Goal: Task Accomplishment & Management: Use online tool/utility

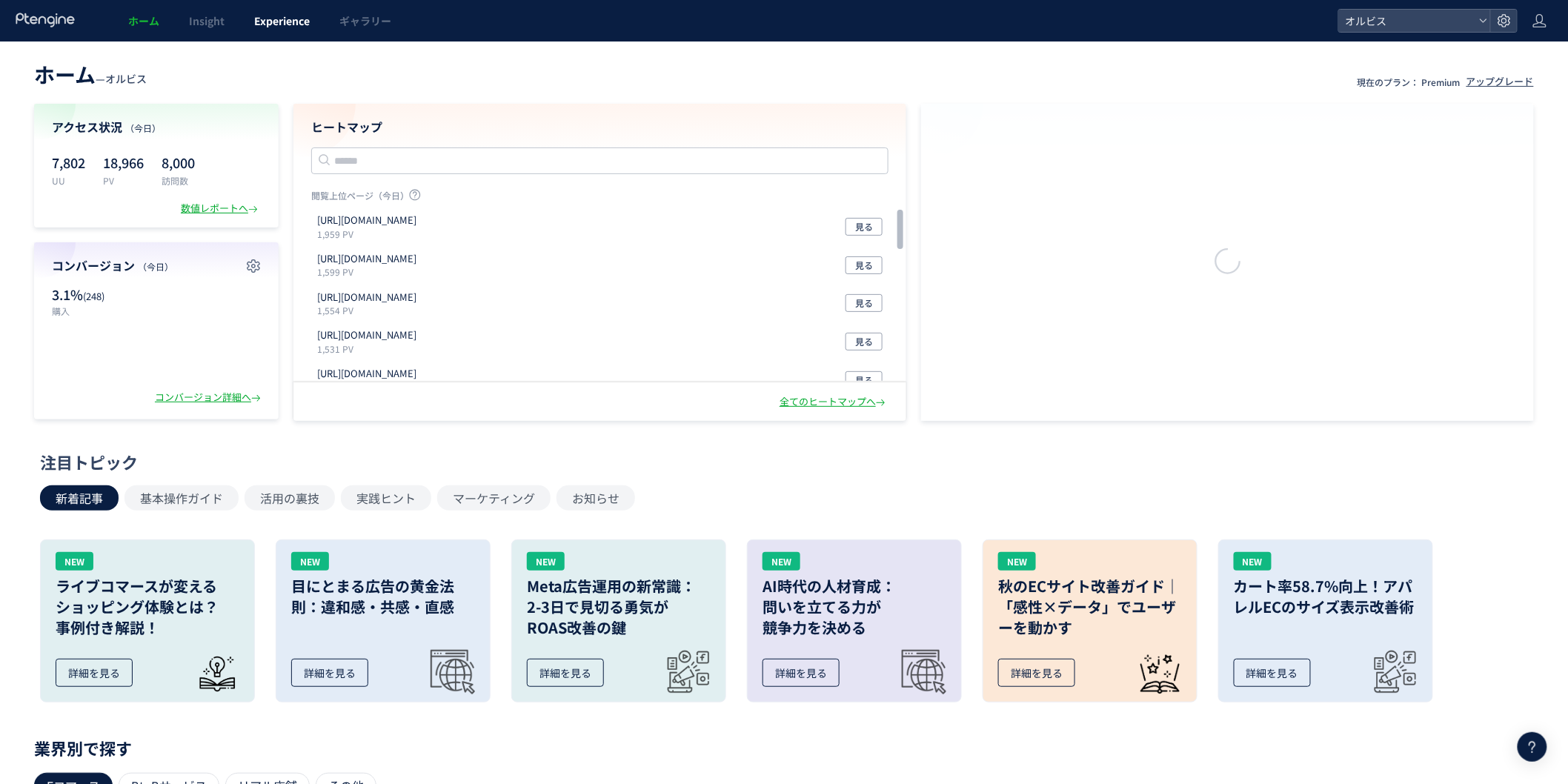
click at [278, 40] on link "Experience" at bounding box center [281, 20] width 85 height 42
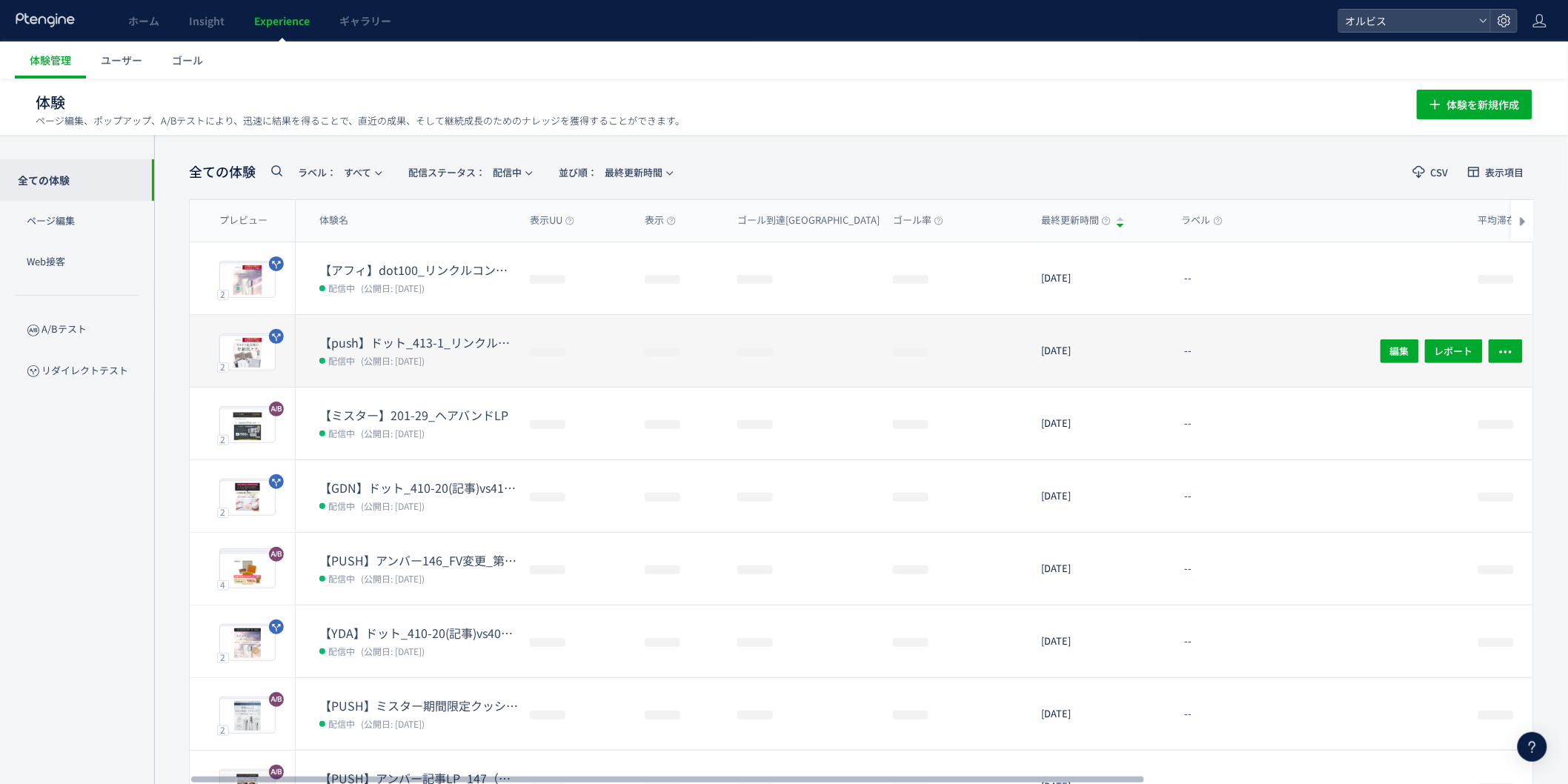
click at [380, 355] on span "(公開日: [DATE])" at bounding box center [392, 360] width 63 height 13
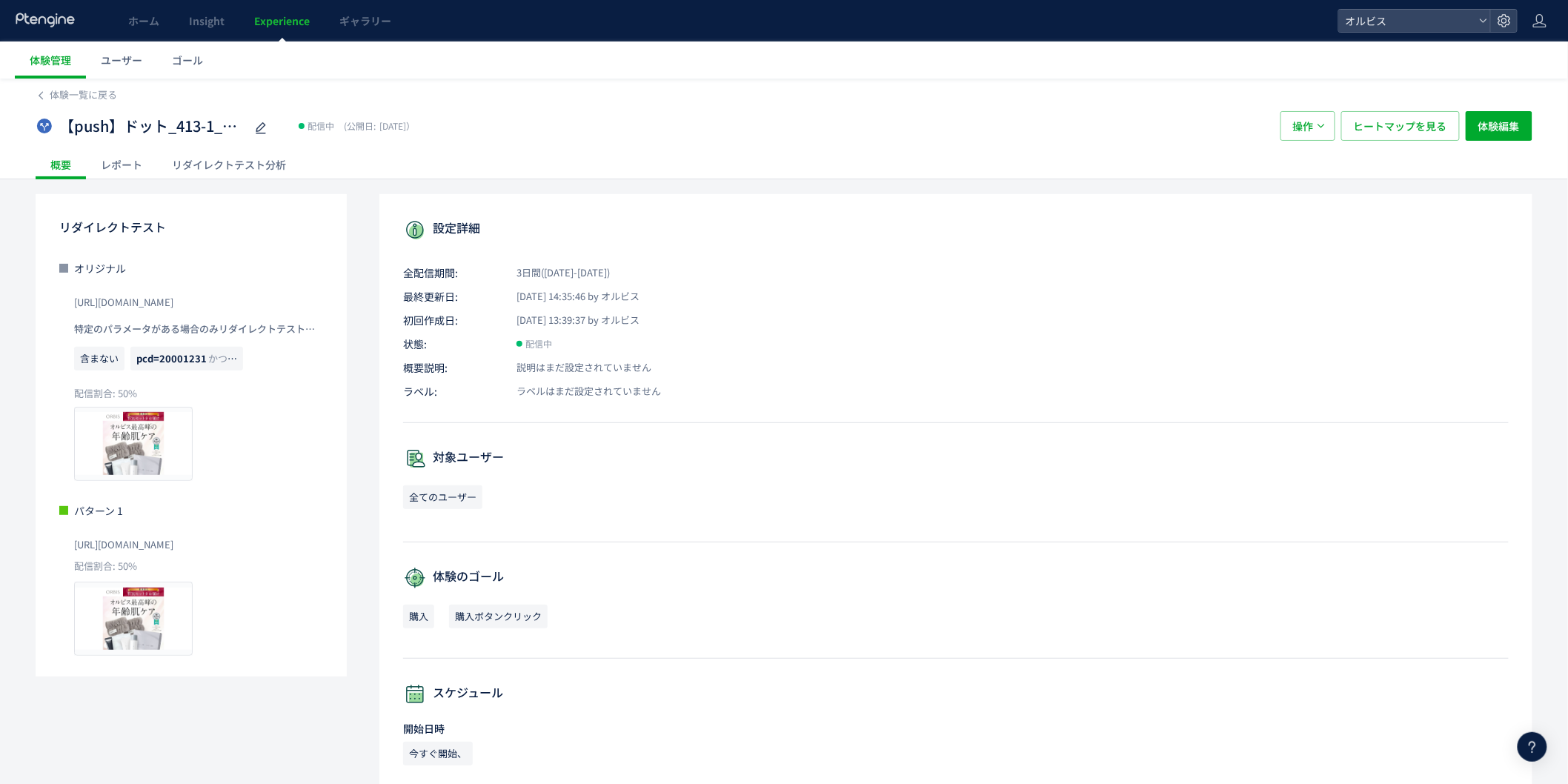
click at [252, 162] on div "リダイレクトテスト分析" at bounding box center [229, 165] width 144 height 29
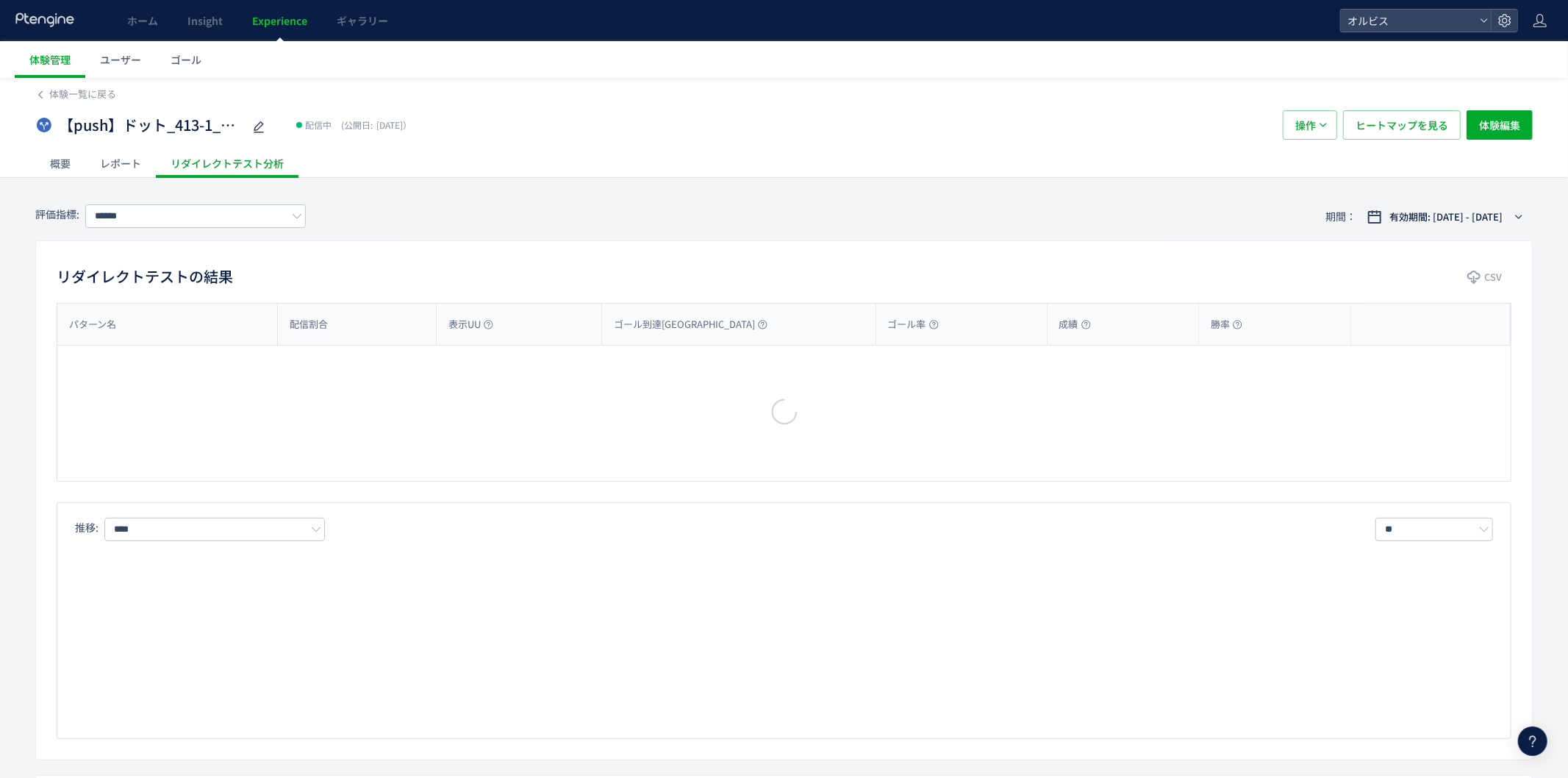
type input "**"
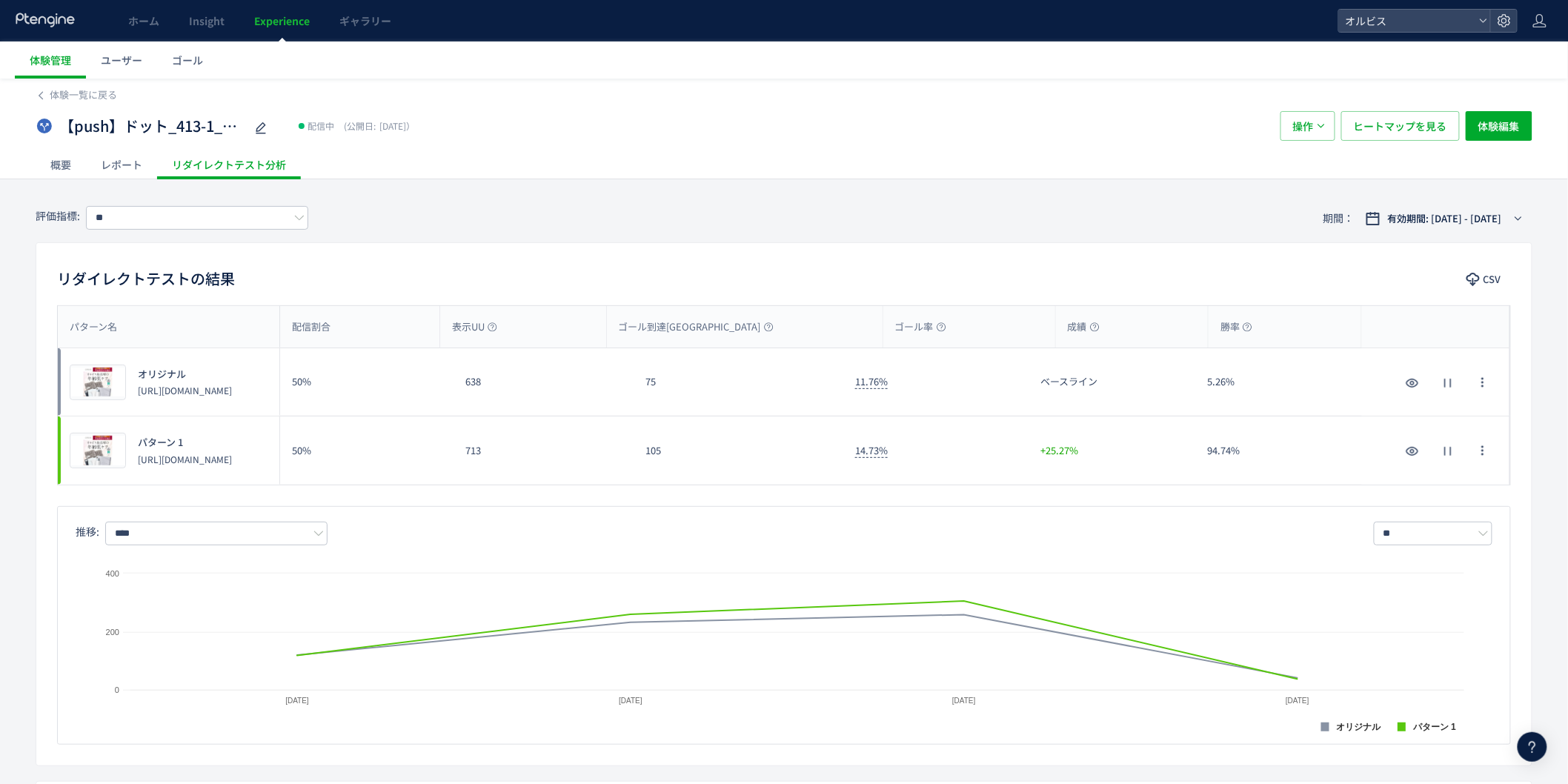
click at [760, 491] on div "パターン名 配信割合 表示UU ゴール到達UU ゴール率 成績 勝率 パターン名 プレビュー オリジナル [URL][DOMAIN_NAME] 50% 638…" at bounding box center [783, 524] width 1495 height 439
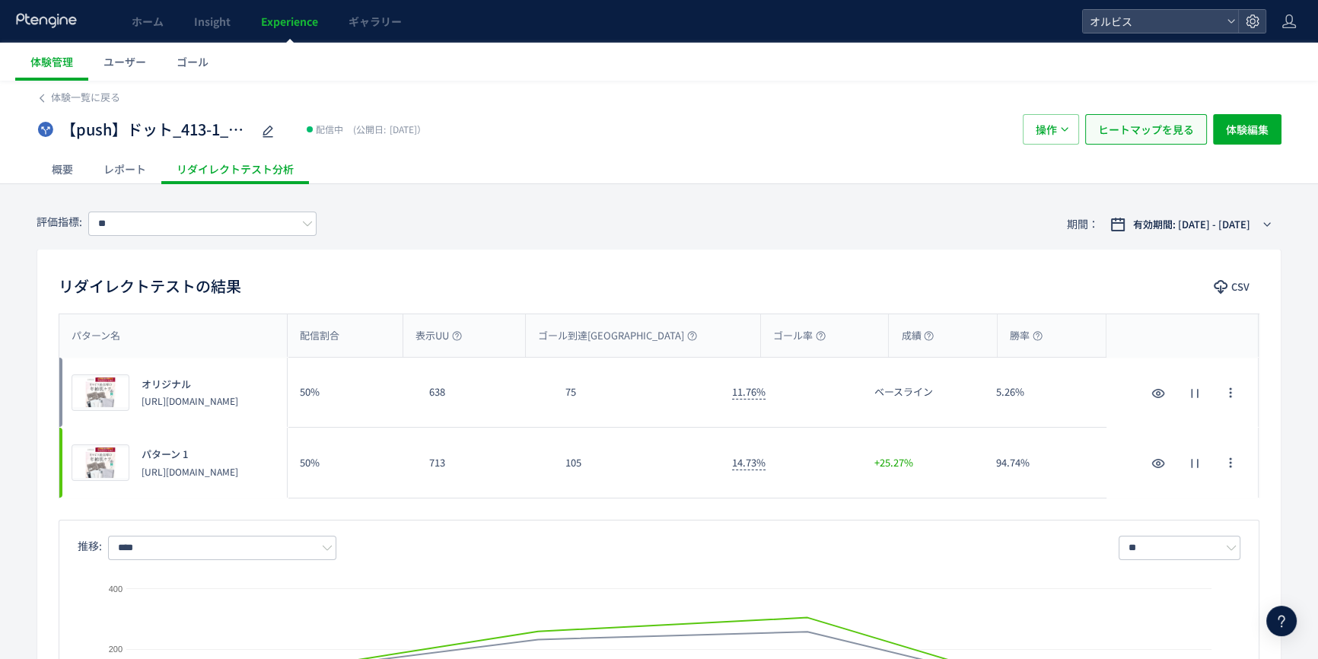
click at [1149, 122] on span "ヒートマップを見る" at bounding box center [1146, 129] width 96 height 30
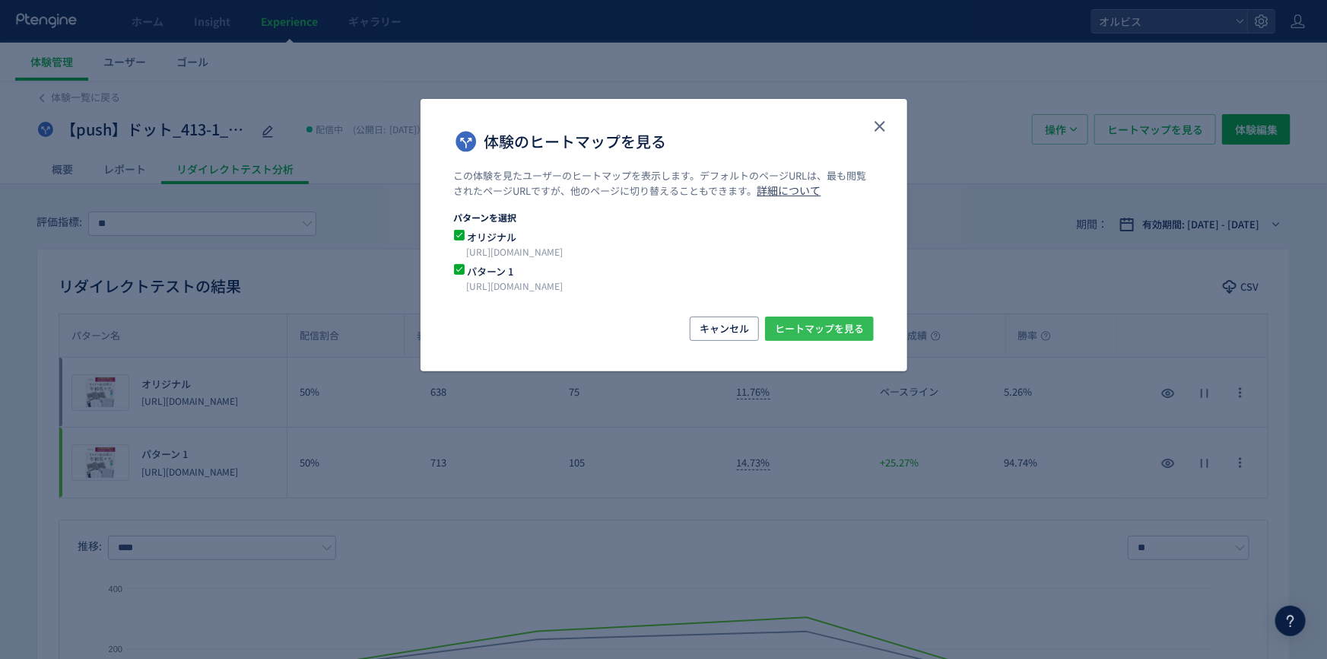
click at [806, 330] on span "ヒートマップを見る" at bounding box center [819, 328] width 89 height 24
click at [883, 128] on icon "close" at bounding box center [880, 126] width 18 height 18
